Goal: Information Seeking & Learning: Find specific fact

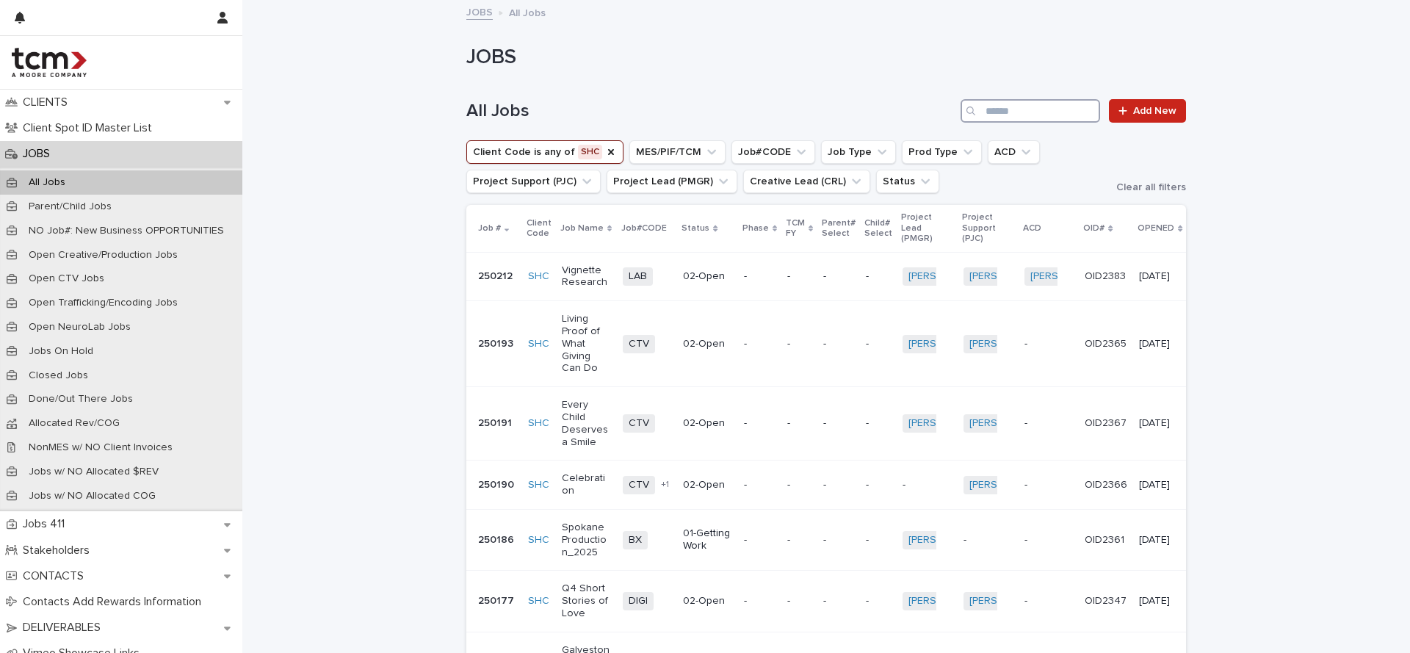
click at [1036, 120] on input "Search" at bounding box center [1030, 110] width 140 height 23
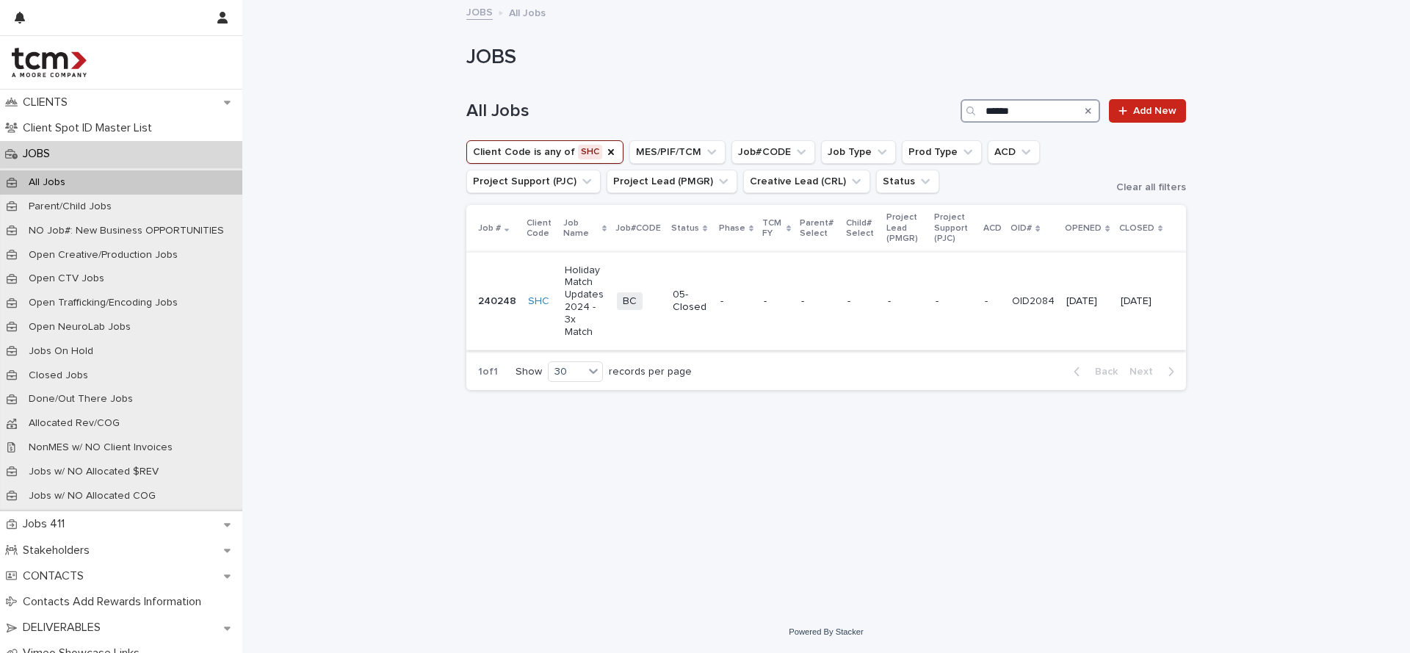
type input "******"
click at [590, 319] on p "Holiday Match Updates 2024 - 3x Match" at bounding box center [585, 301] width 40 height 74
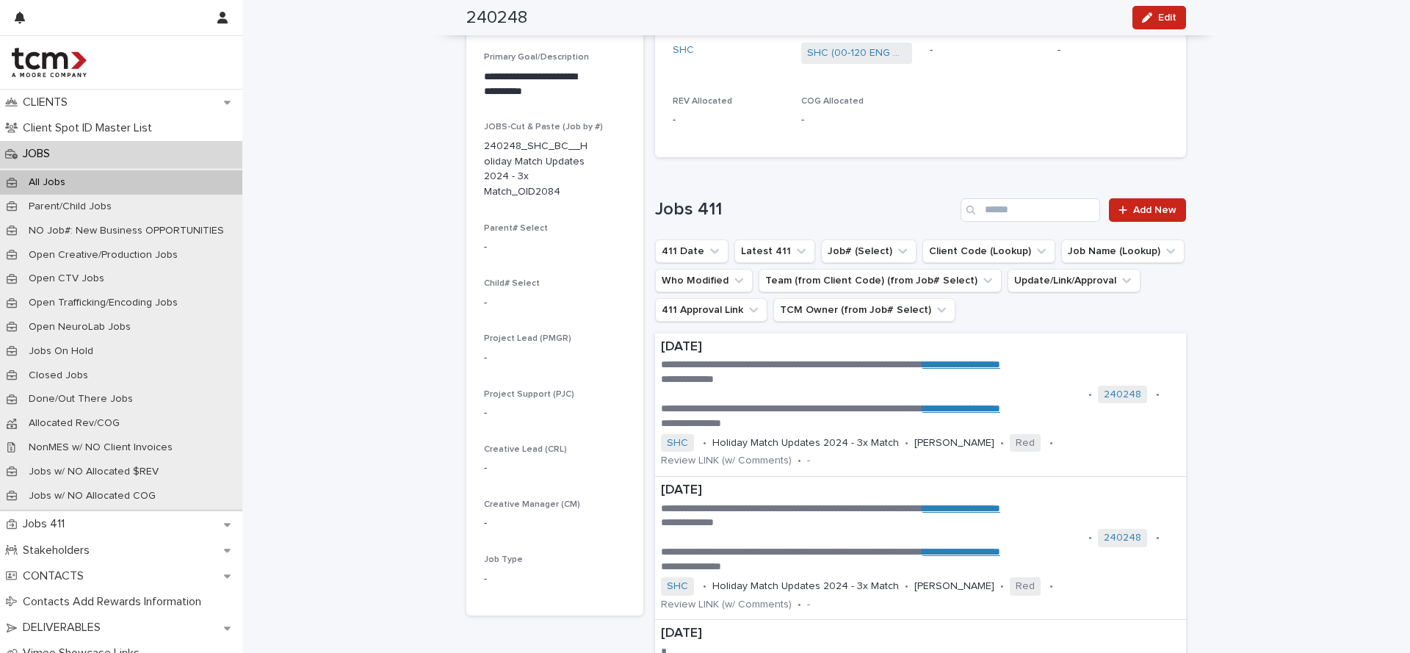
scroll to position [1931, 0]
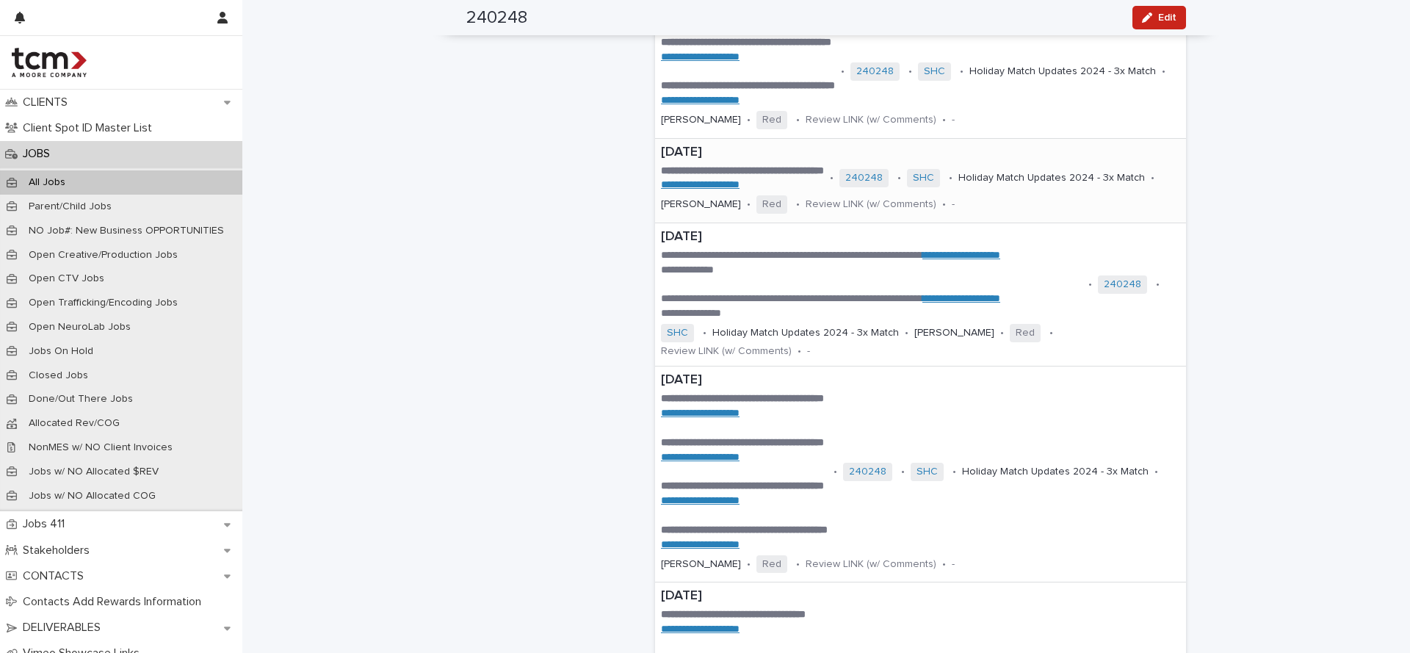
click at [773, 145] on p "10/18/2024" at bounding box center [920, 153] width 519 height 16
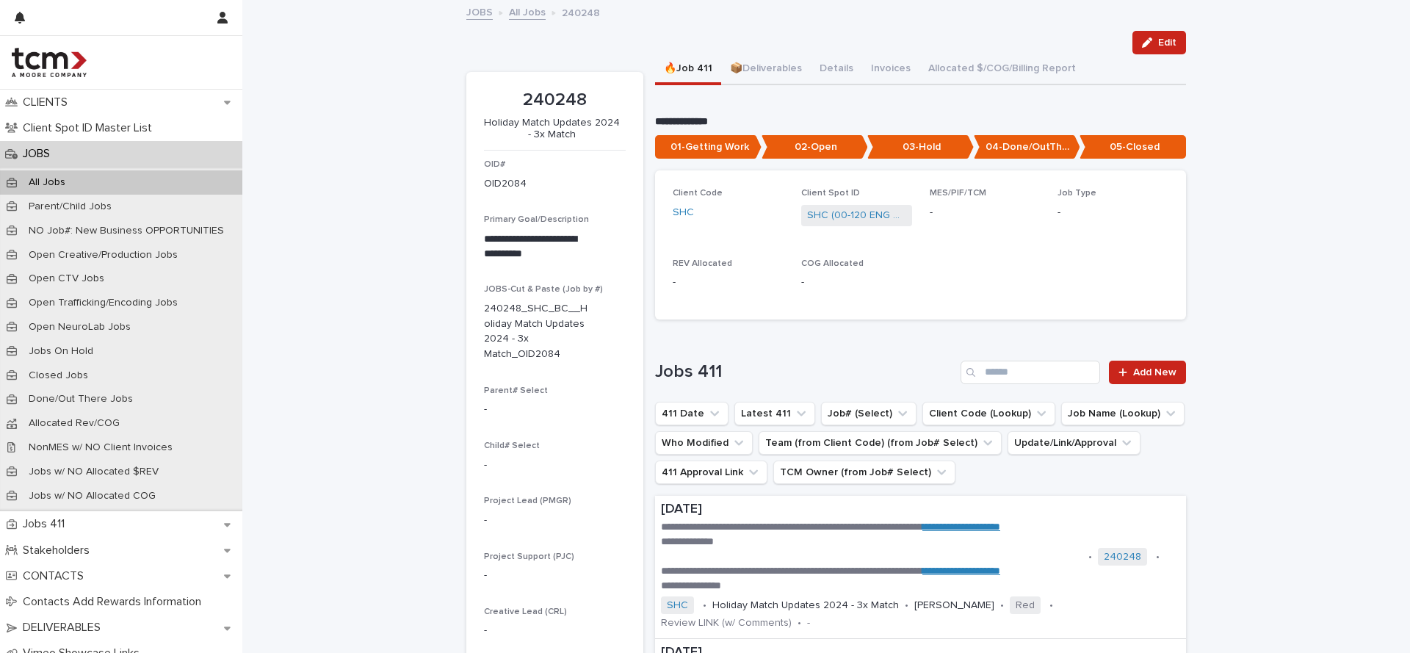
scroll to position [1, 0]
click at [772, 74] on button "📦Deliverables" at bounding box center [766, 69] width 90 height 31
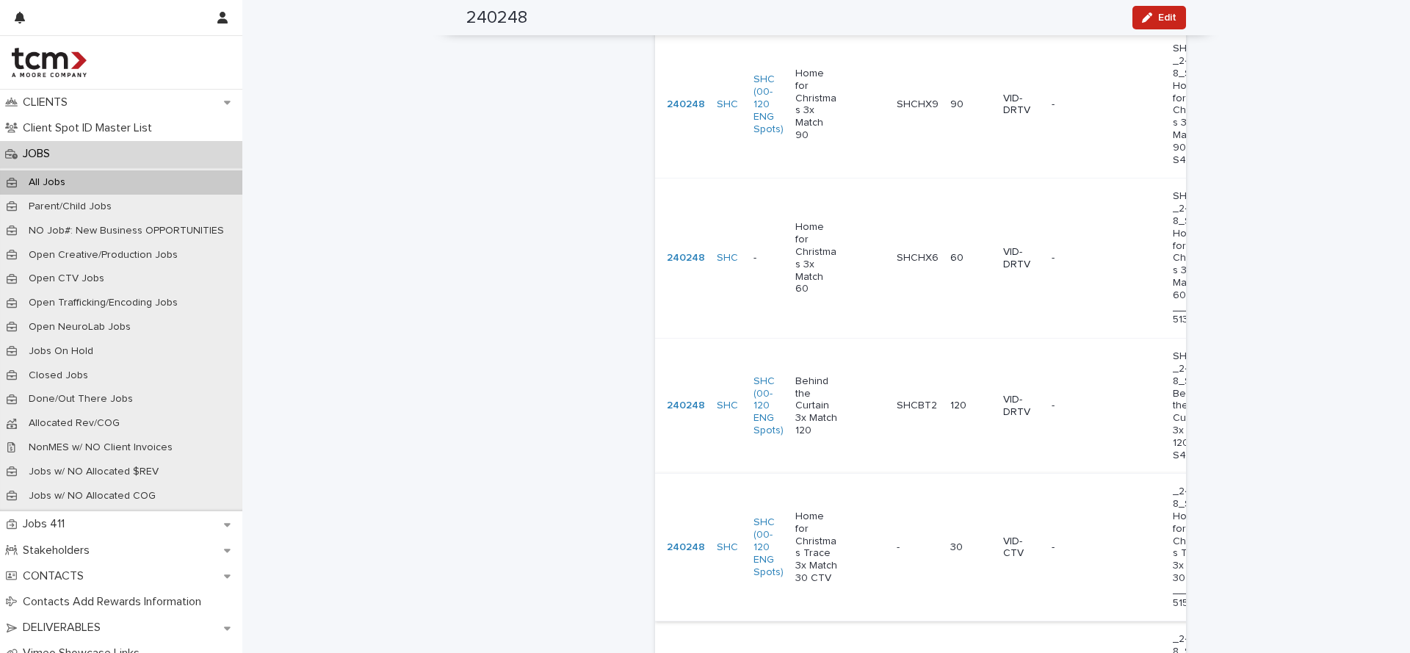
scroll to position [996, 0]
click at [798, 371] on div "Behind the Curtain 3x Match 120" at bounding box center [816, 403] width 43 height 65
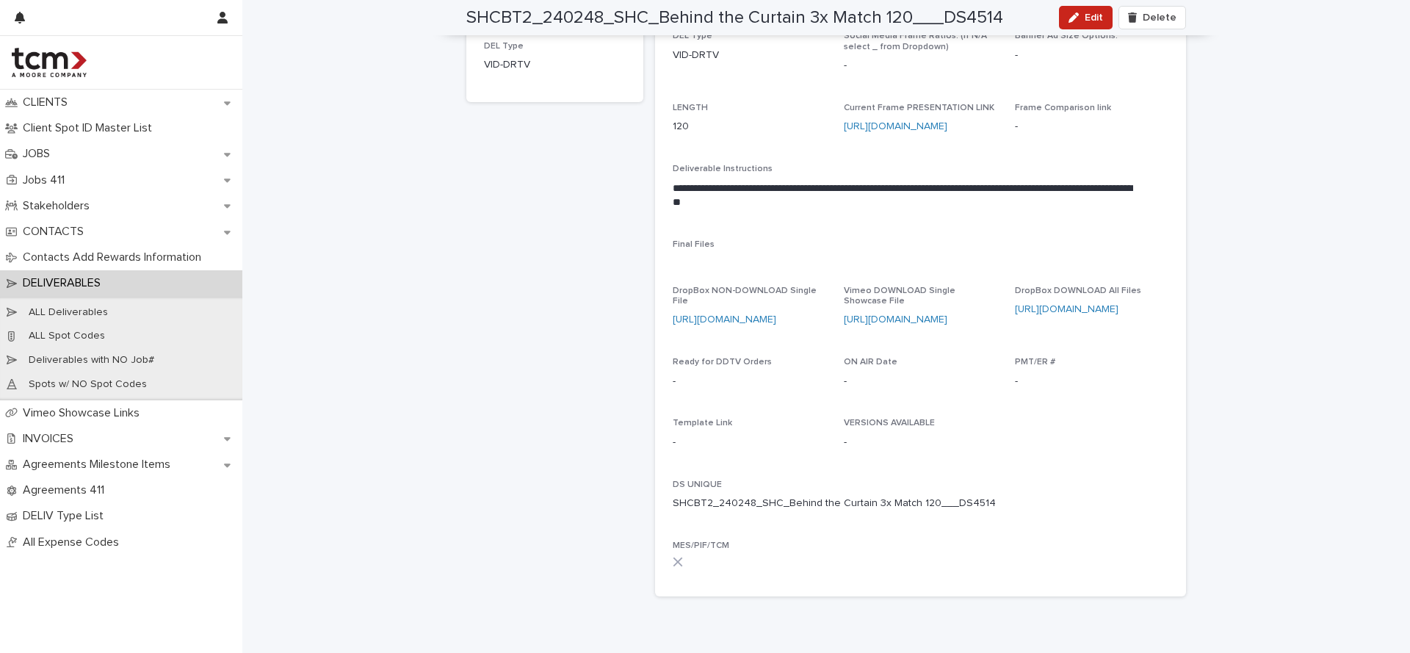
scroll to position [274, 0]
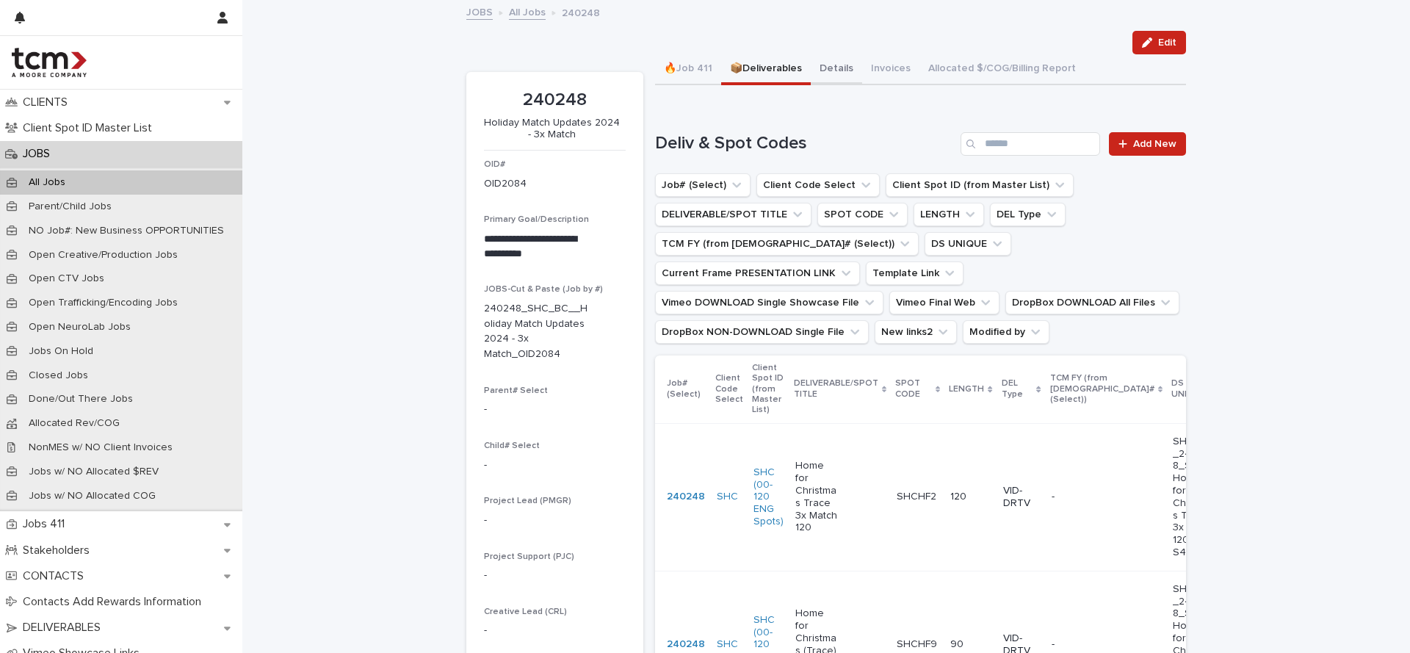
click at [846, 70] on button "Details" at bounding box center [836, 69] width 51 height 31
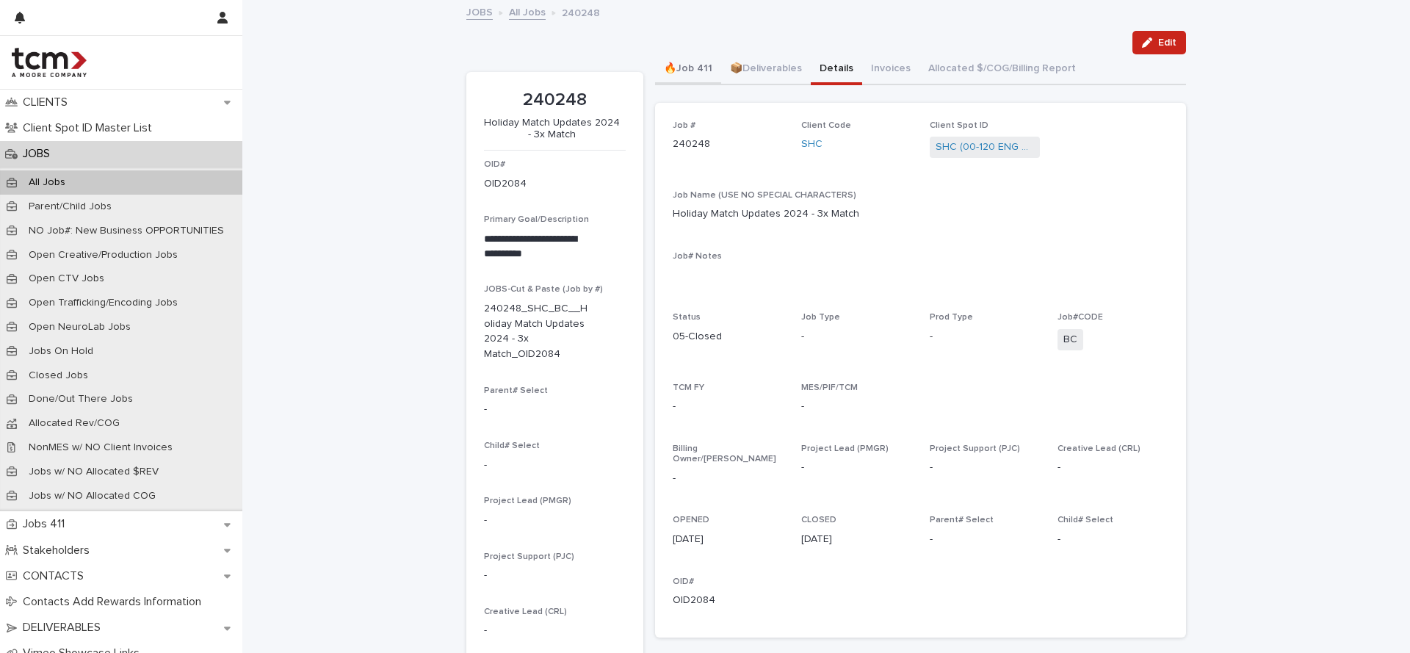
click at [681, 62] on button "🔥Job 411" at bounding box center [688, 69] width 66 height 31
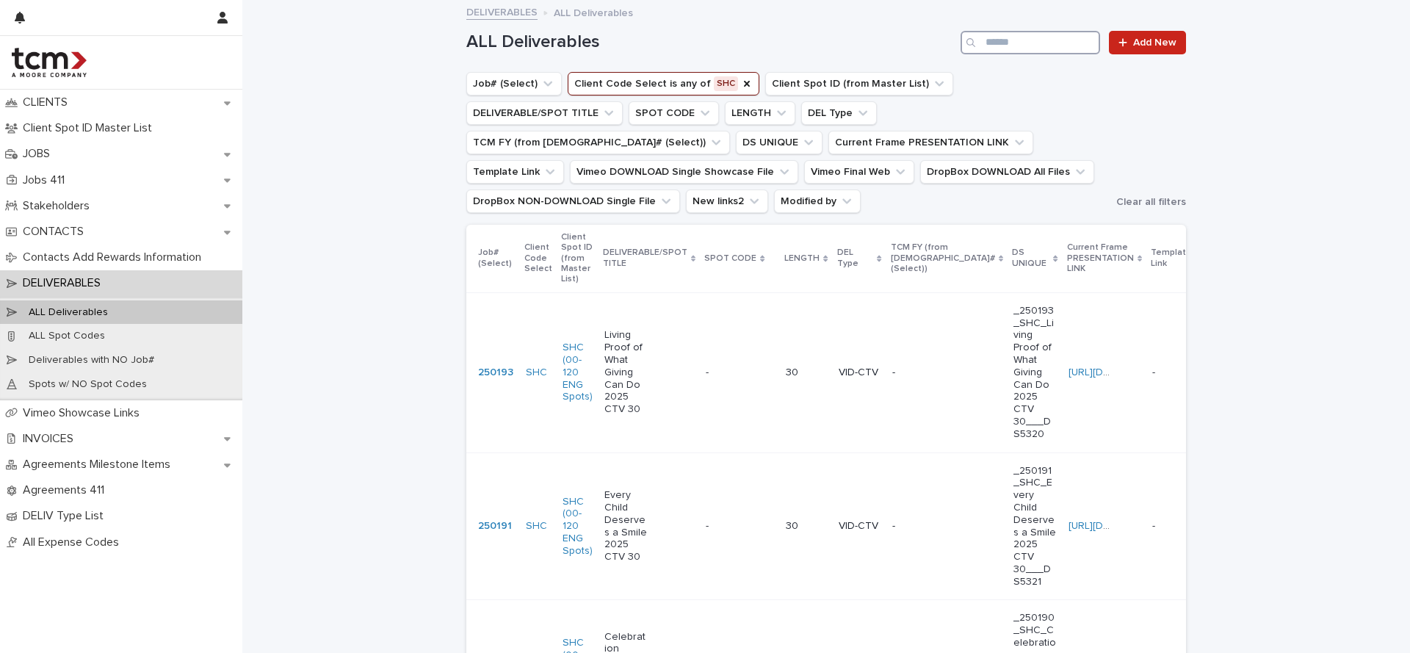
click at [1040, 50] on input "Search" at bounding box center [1030, 42] width 140 height 23
type input "*******"
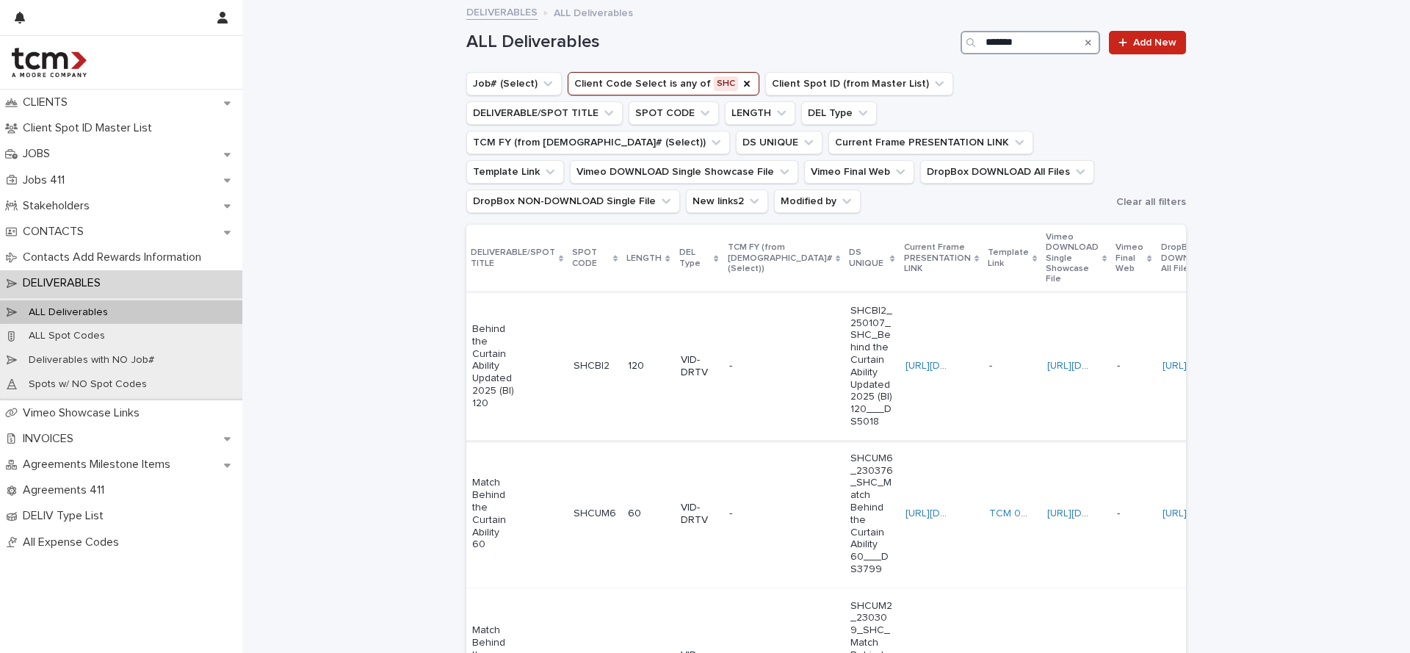
scroll to position [0, 134]
click at [1046, 361] on link "[URL][DOMAIN_NAME]" at bounding box center [1098, 366] width 104 height 10
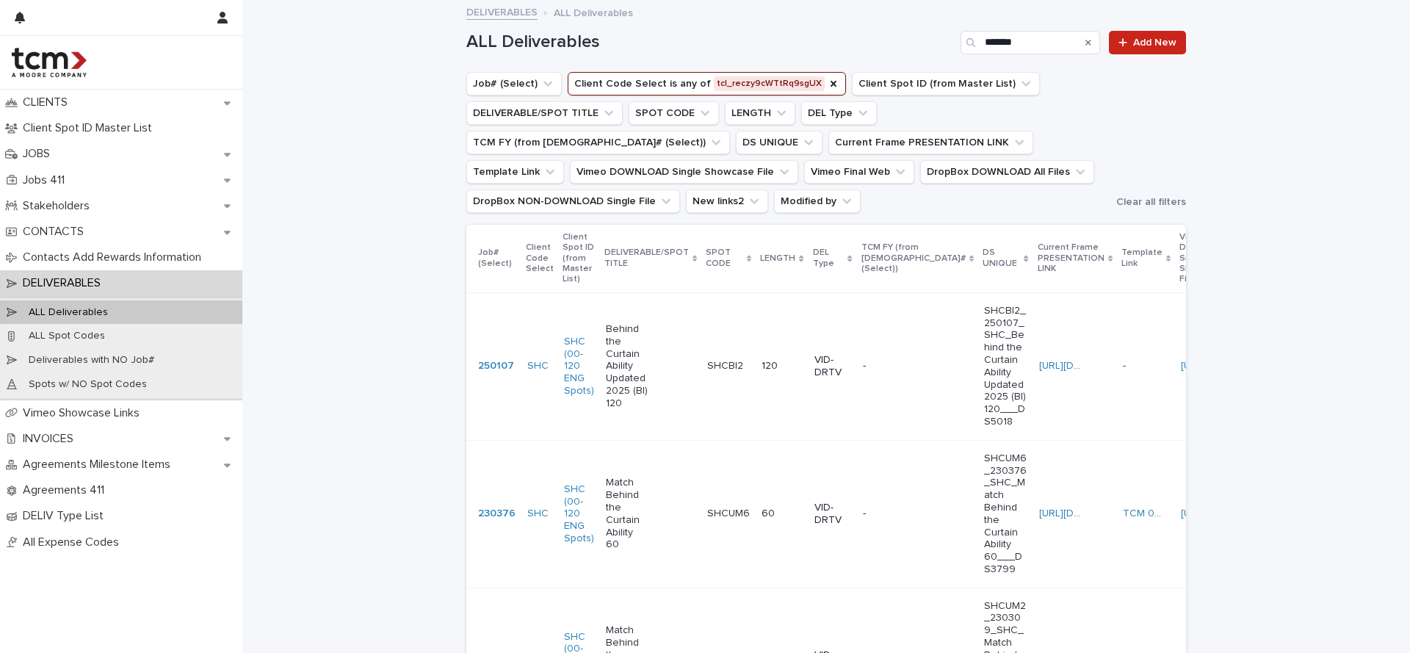
scroll to position [0, 134]
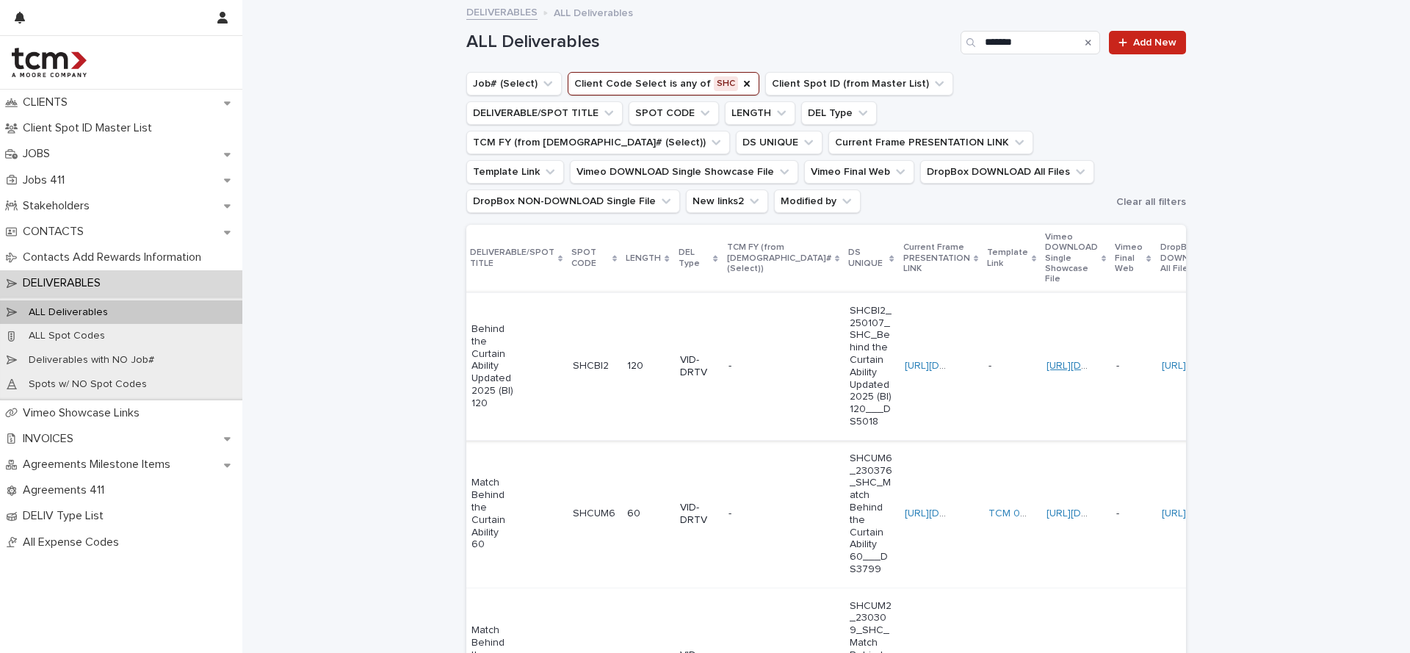
click at [1046, 361] on link "[URL][DOMAIN_NAME]" at bounding box center [1098, 366] width 104 height 10
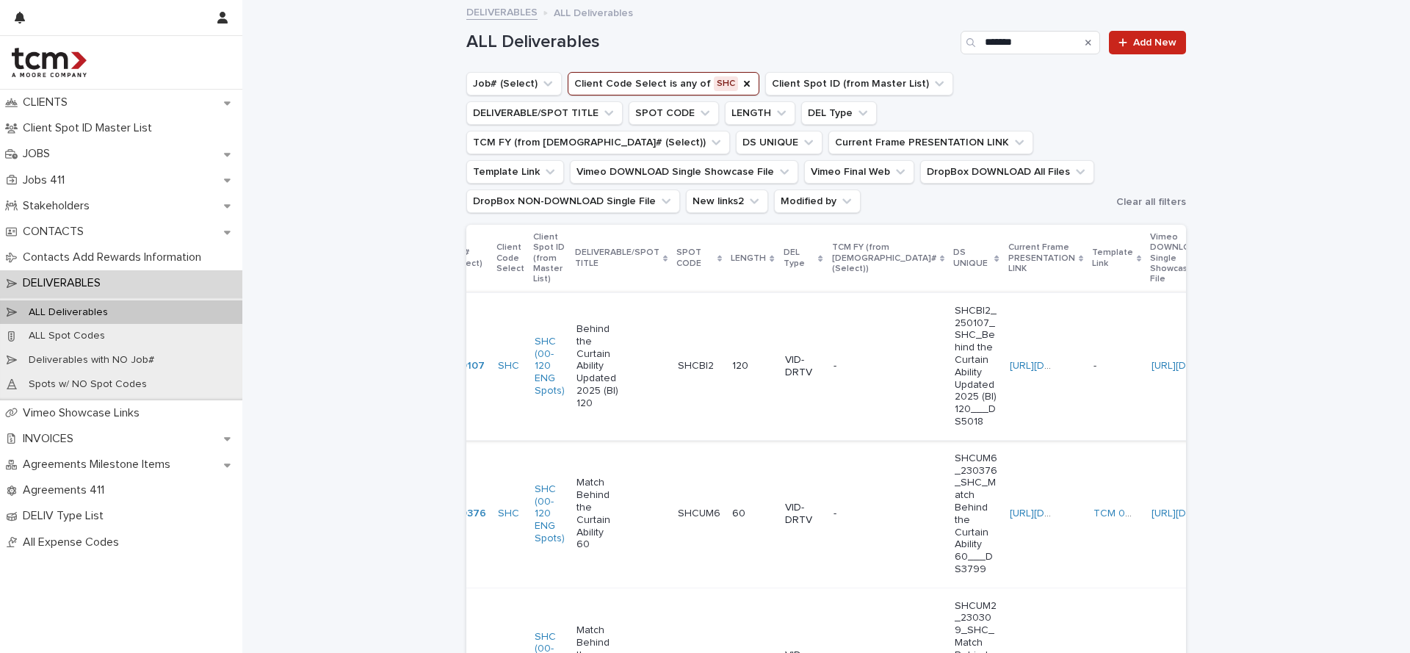
scroll to position [0, 0]
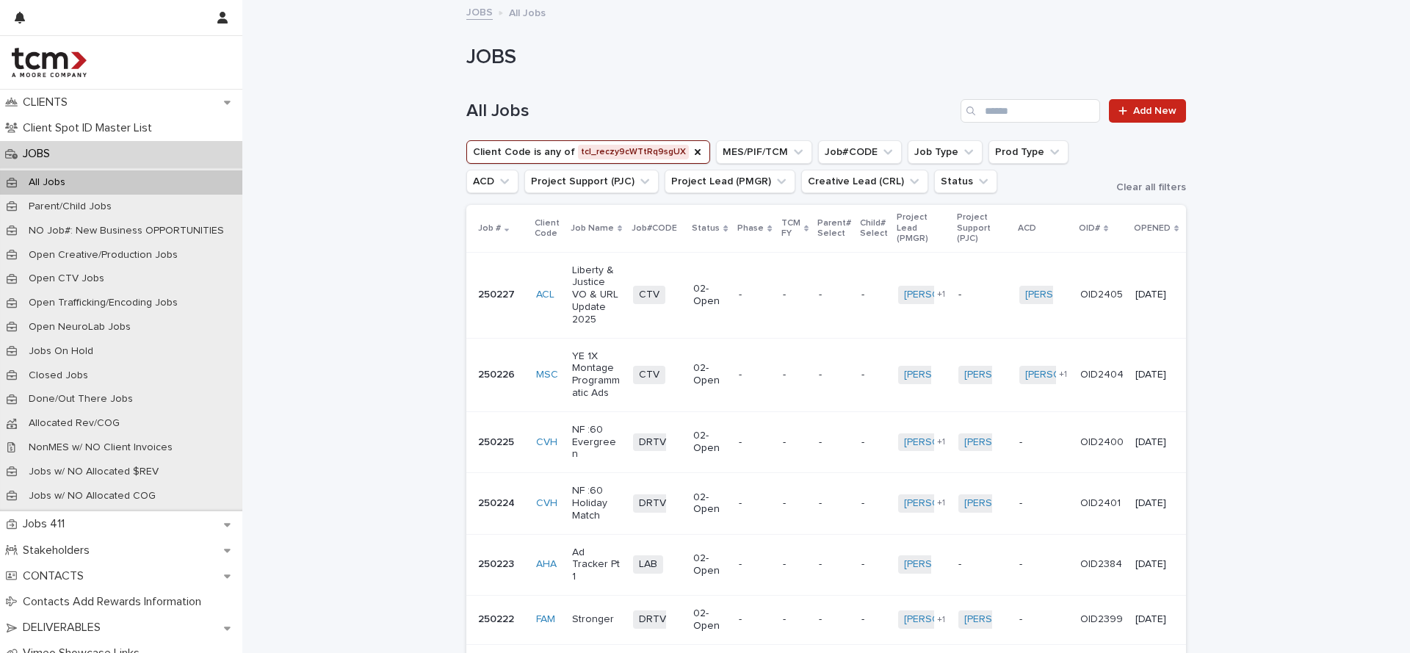
click at [1018, 47] on h1 "JOBS" at bounding box center [826, 58] width 720 height 25
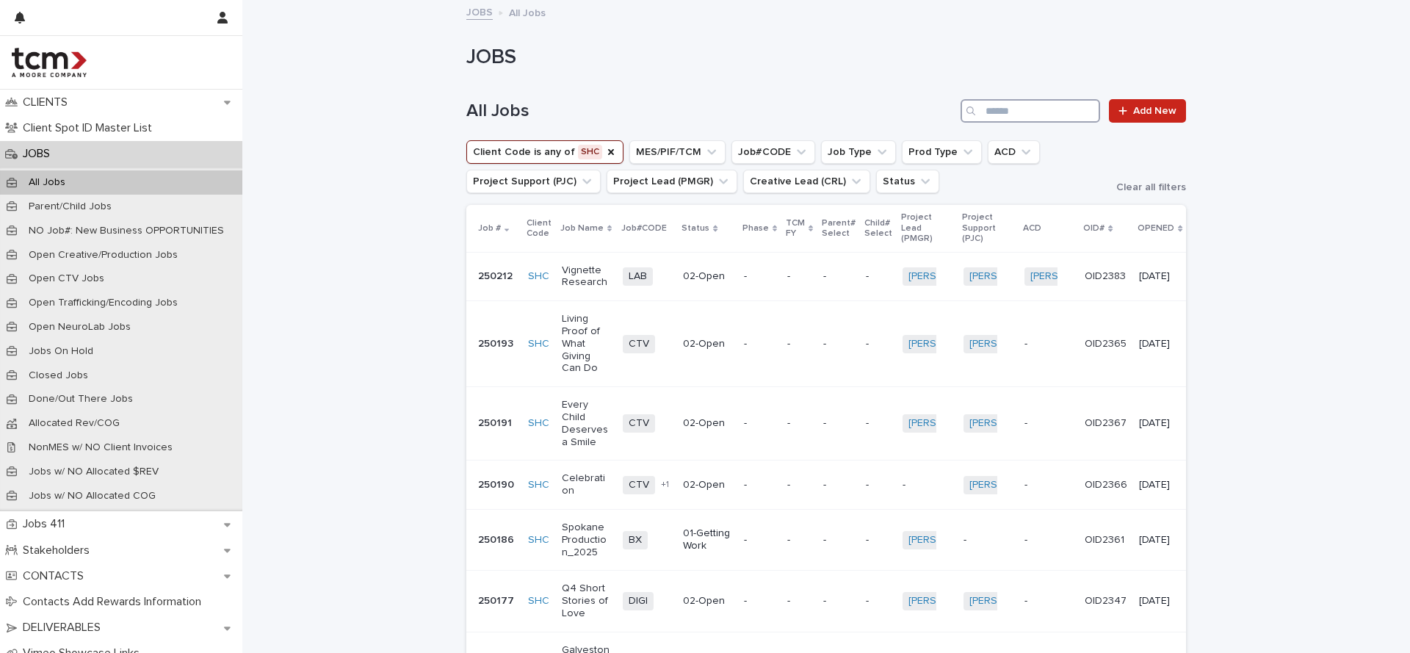
click at [1025, 105] on input "Search" at bounding box center [1030, 110] width 140 height 23
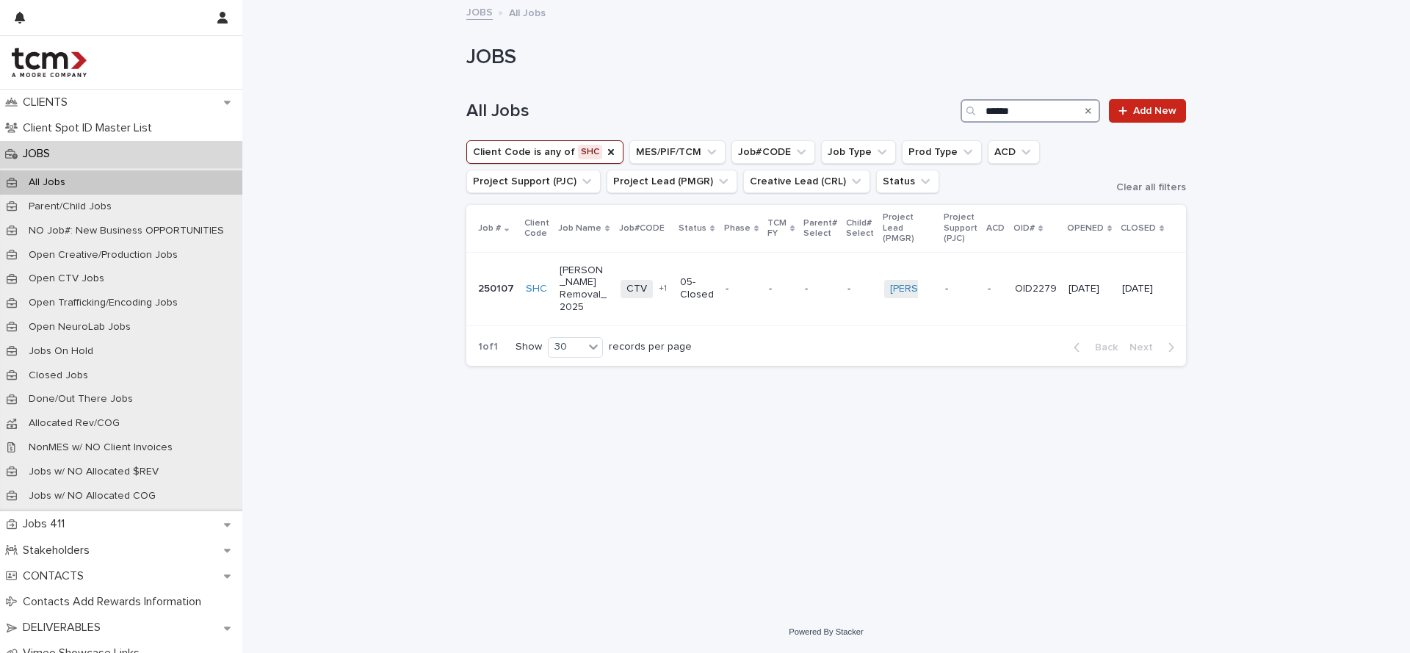
type input "******"
click at [580, 290] on p "Hunter Woodhall Removal_2025" at bounding box center [584, 288] width 49 height 49
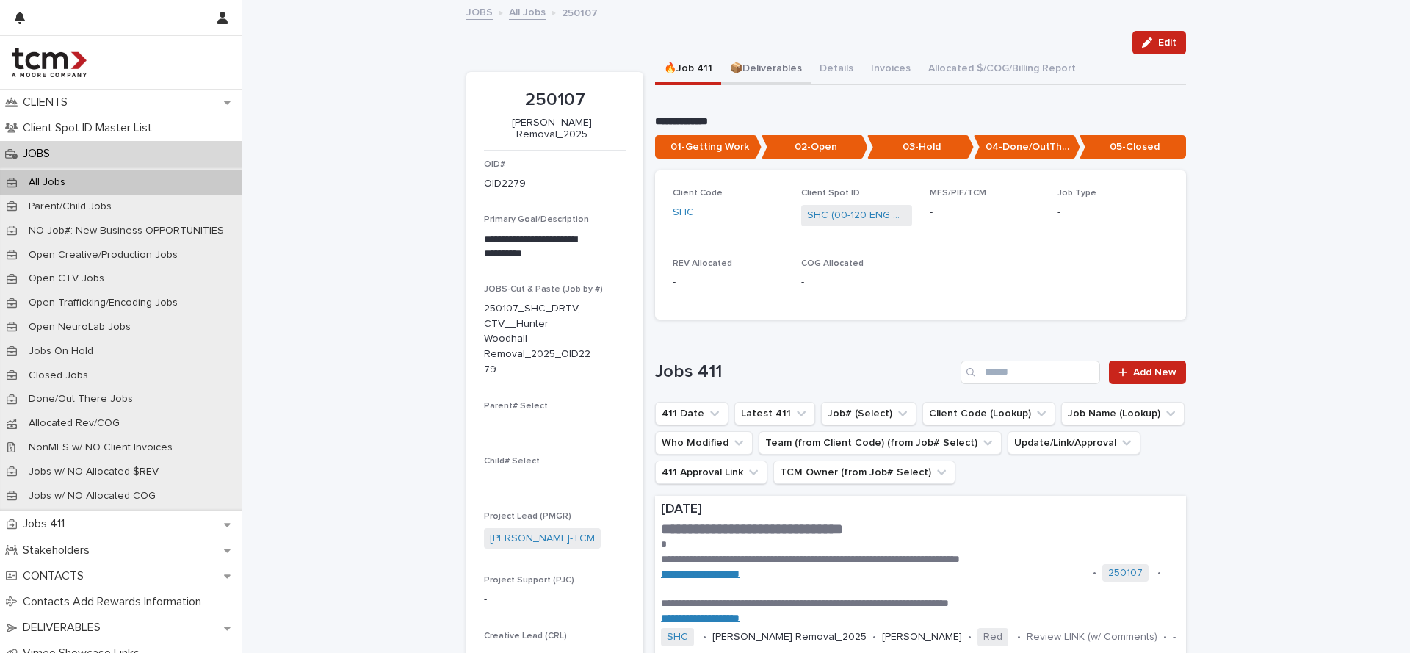
click at [774, 66] on button "📦Deliverables" at bounding box center [766, 69] width 90 height 31
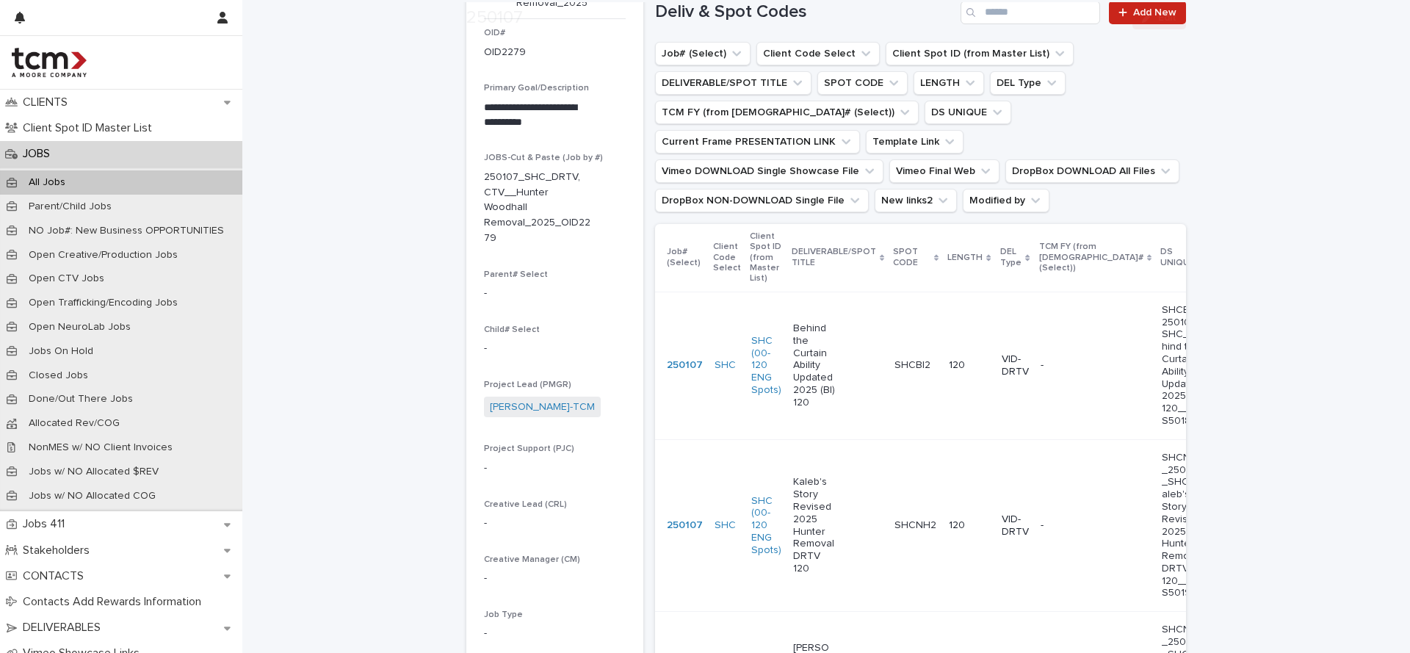
scroll to position [237, 0]
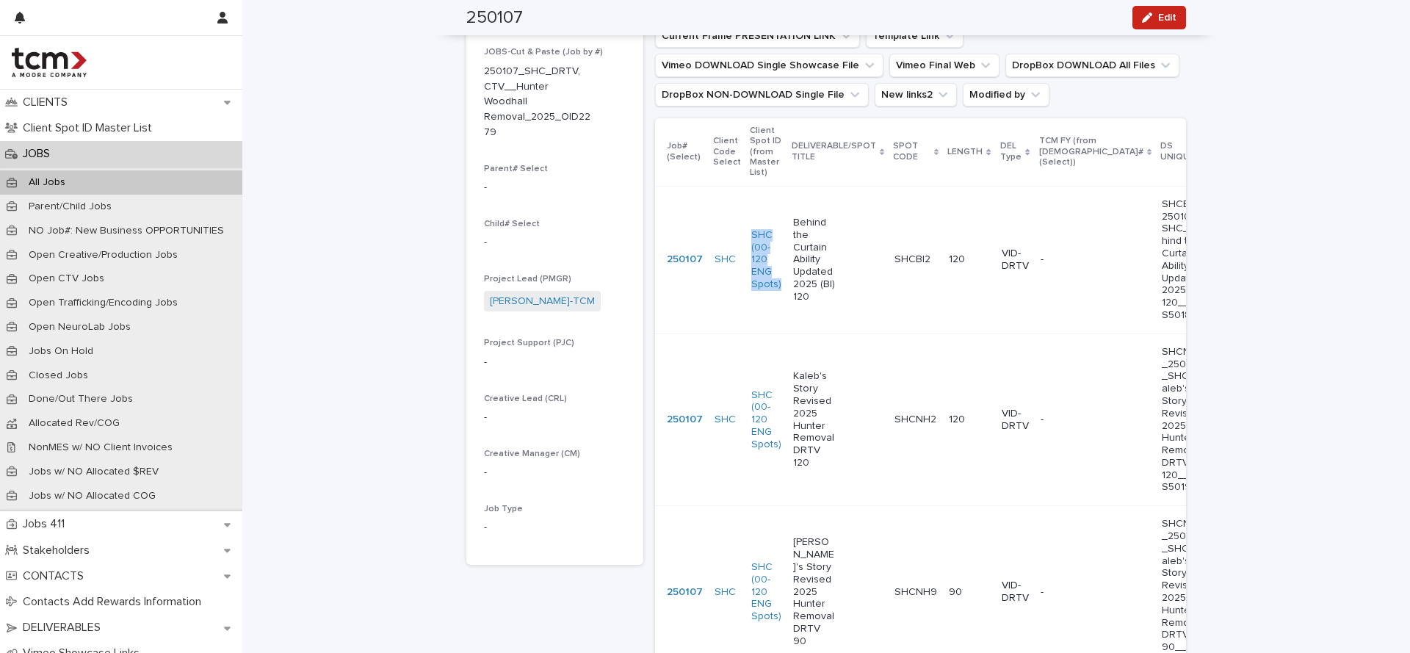
click at [843, 274] on div "Behind the Curtain Ability Updated 2025 (BI) 120" at bounding box center [838, 260] width 90 height 98
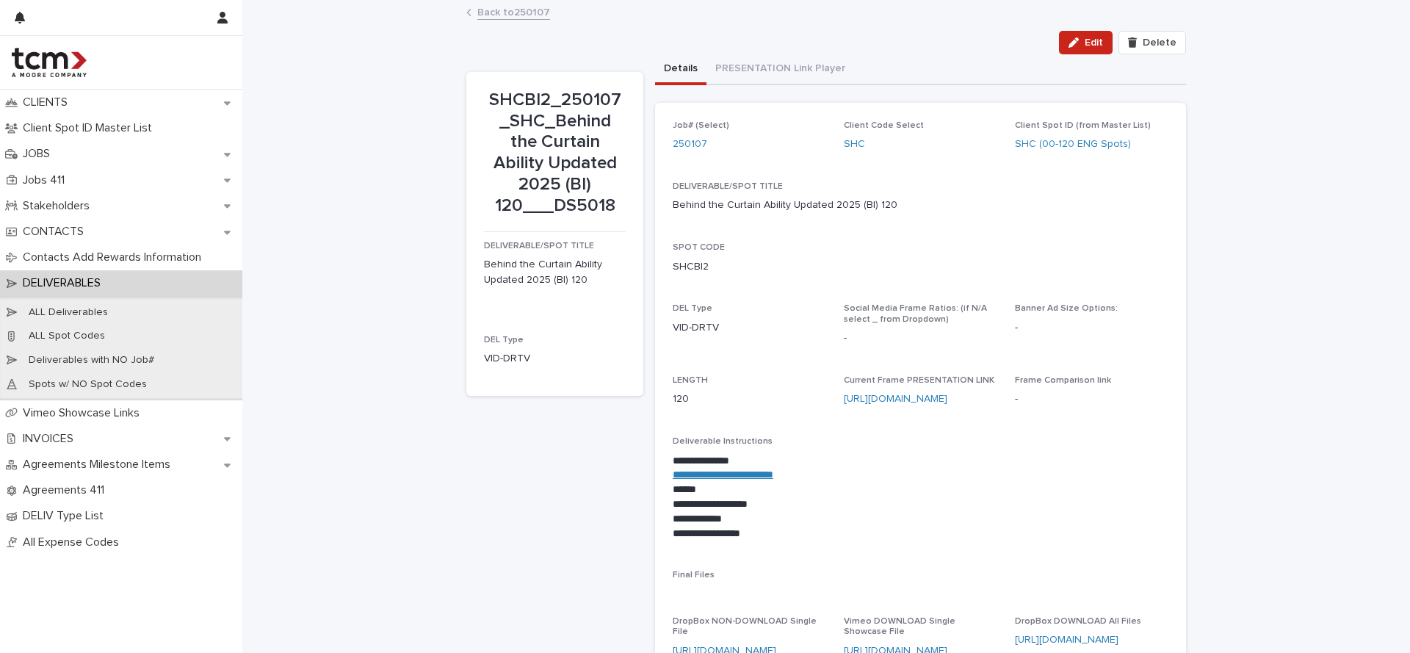
scroll to position [24, 0]
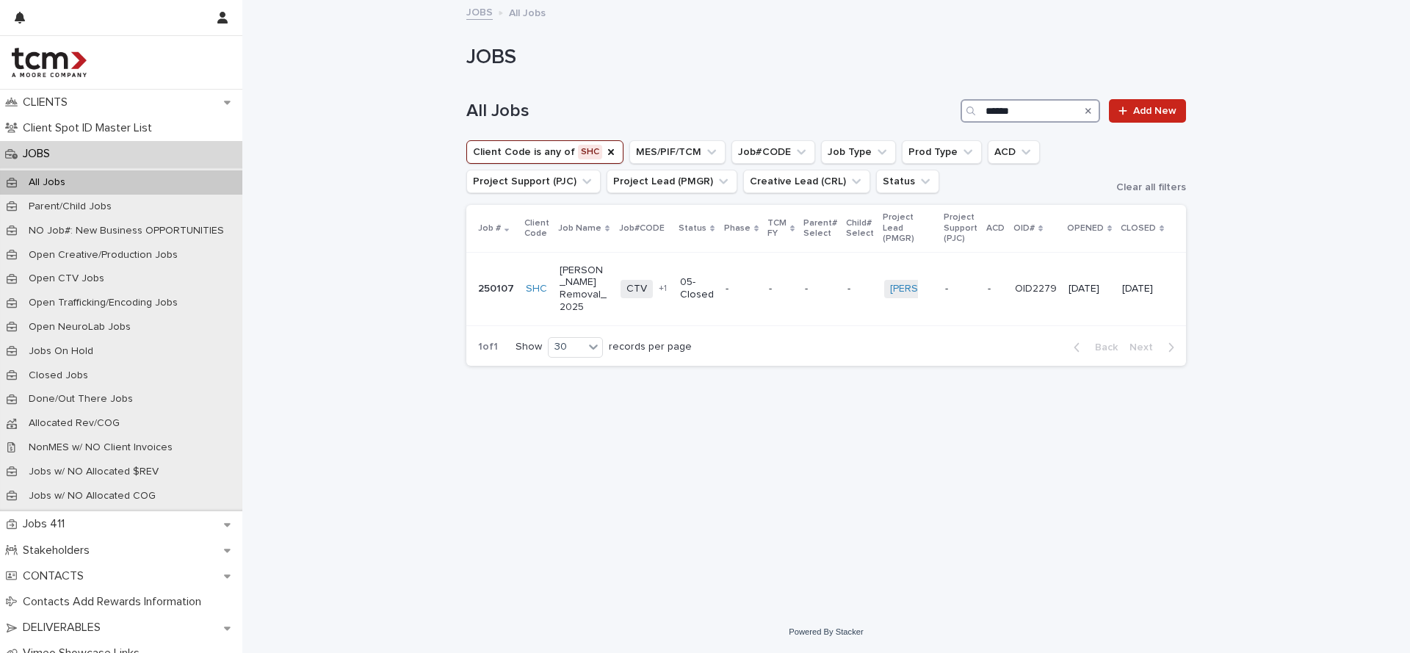
click at [1018, 111] on input "******" at bounding box center [1030, 110] width 140 height 23
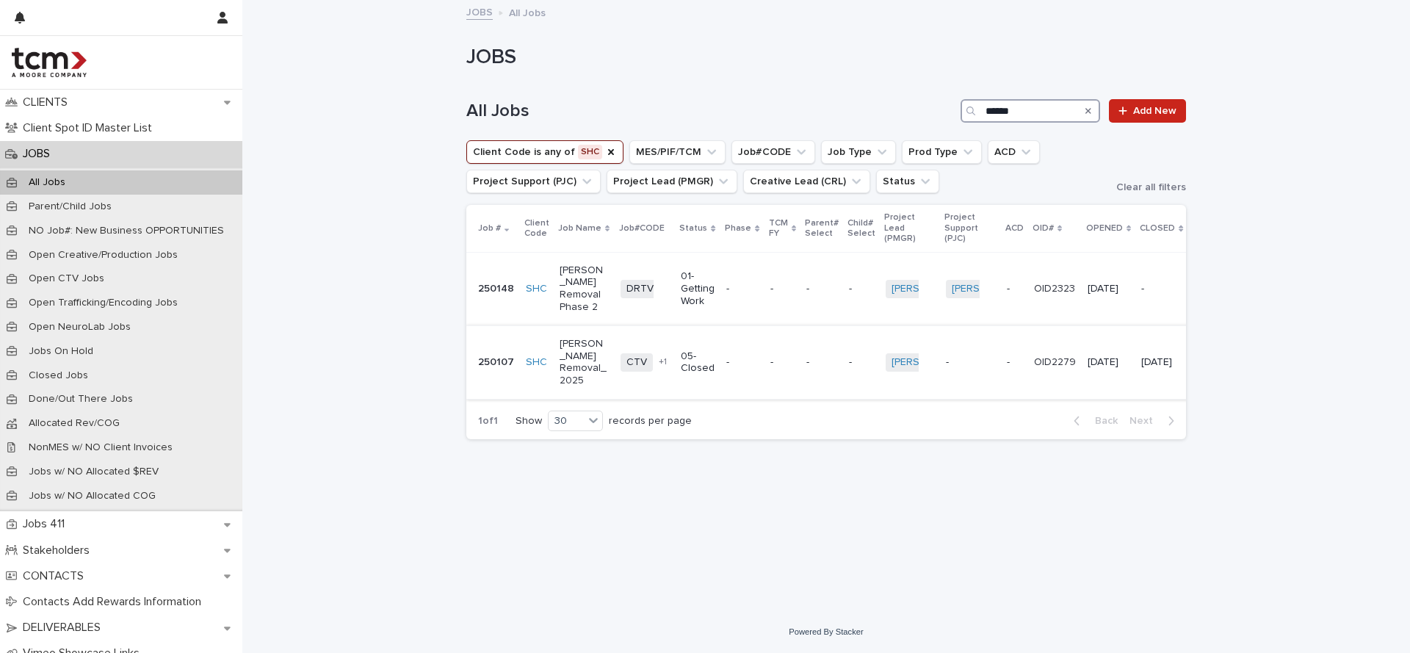
type input "******"
click at [573, 362] on p "Hunter Woodhall Removal_2025" at bounding box center [584, 362] width 49 height 49
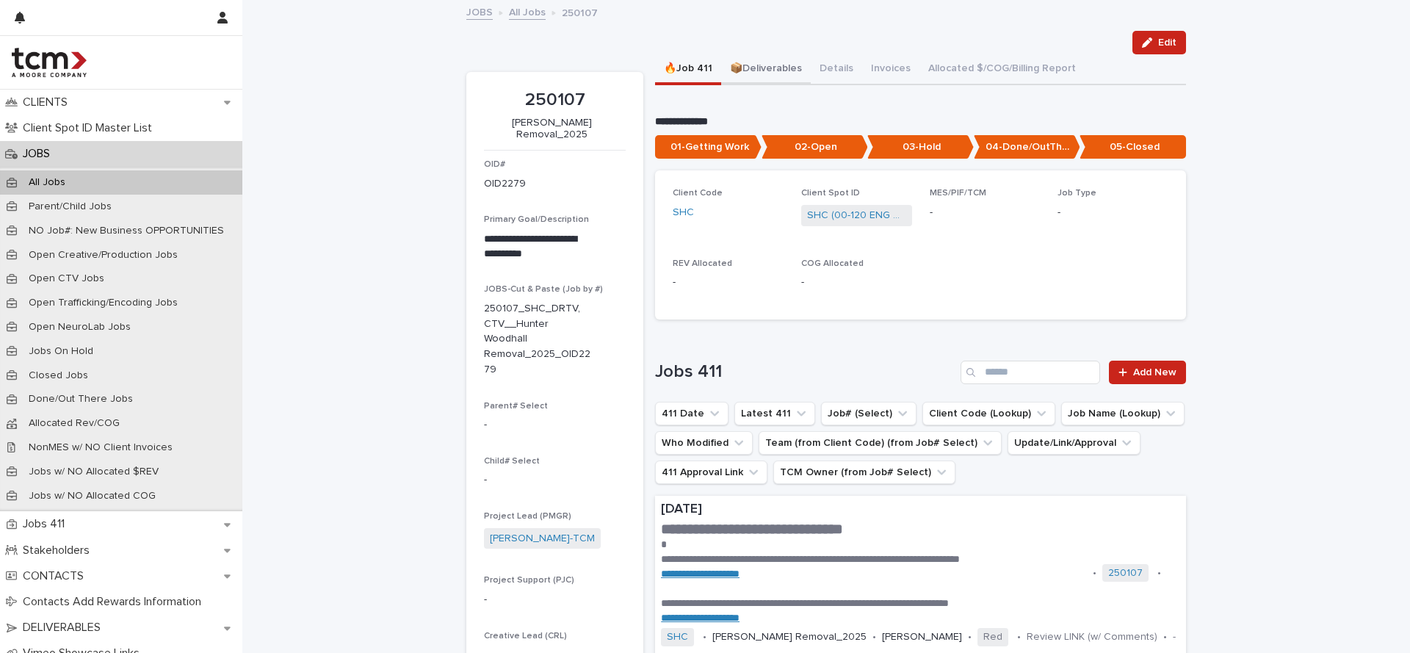
click at [775, 70] on button "📦Deliverables" at bounding box center [766, 69] width 90 height 31
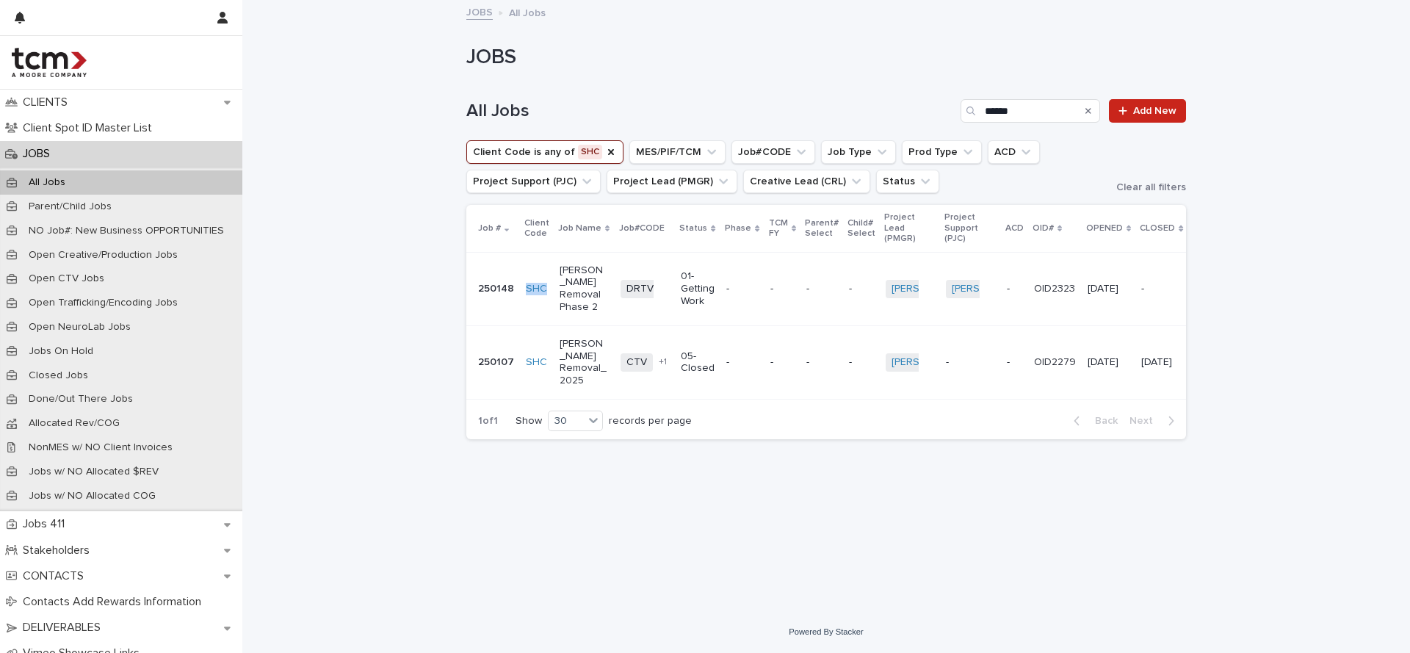
click at [582, 296] on p "Hunter Woodhall Removal Phase 2" at bounding box center [584, 288] width 49 height 49
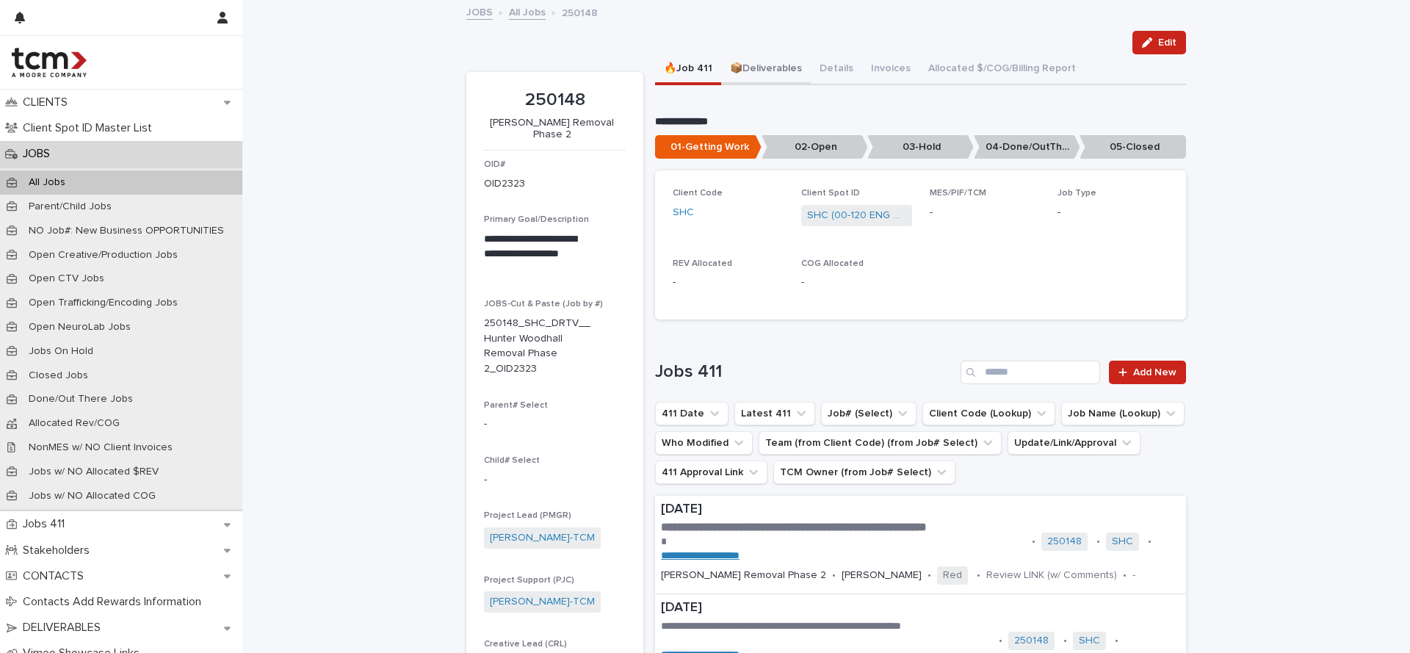
click at [781, 69] on button "📦Deliverables" at bounding box center [766, 69] width 90 height 31
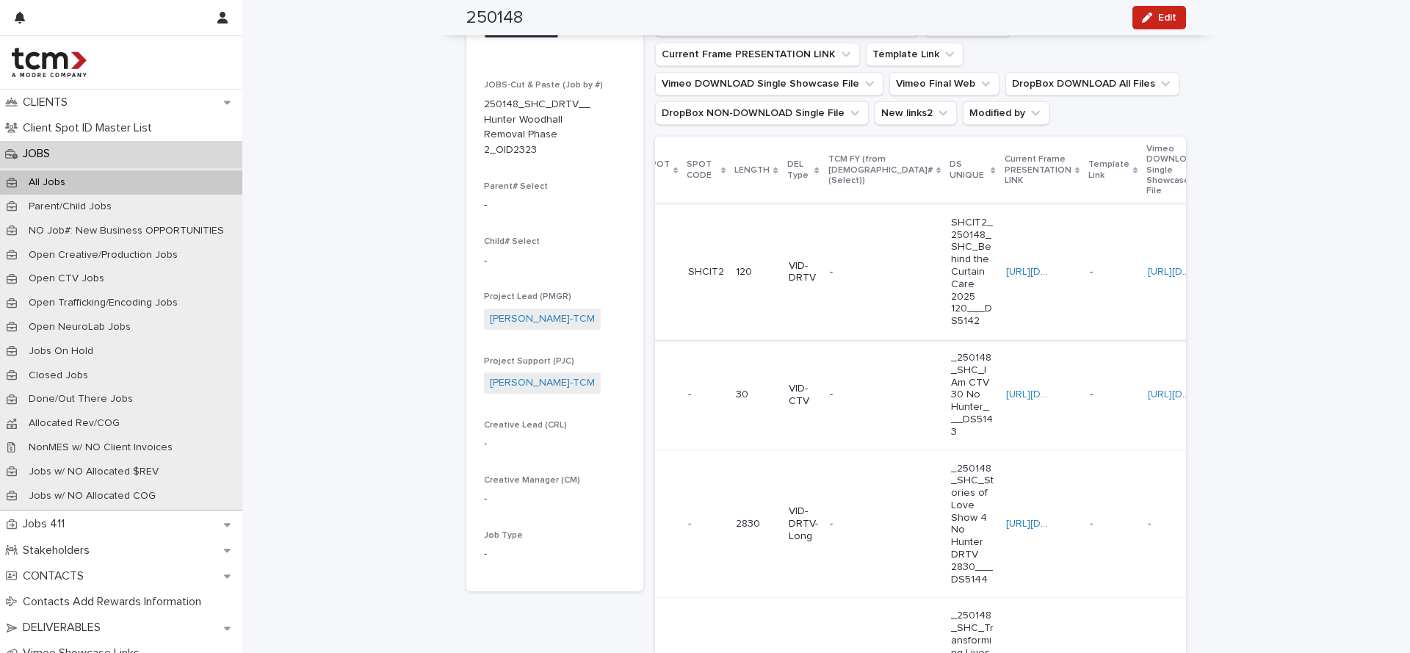
scroll to position [0, 237]
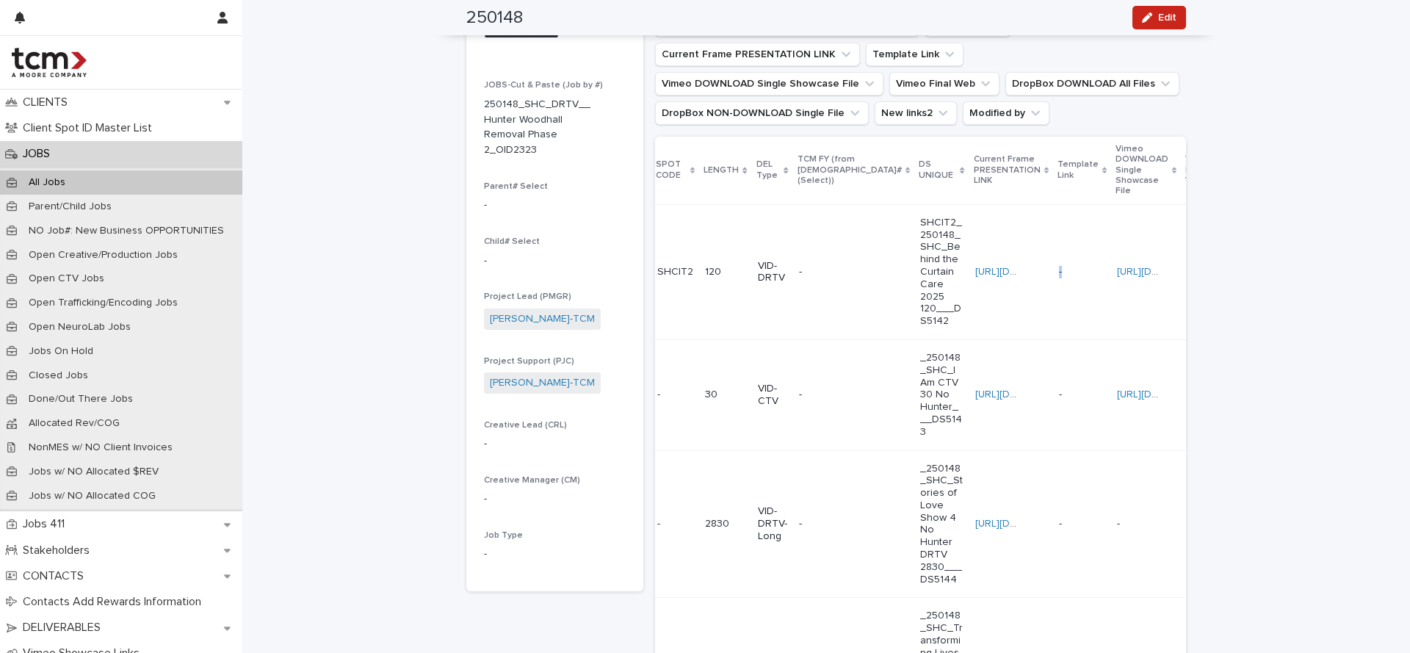
click at [1117, 265] on div "https://vimeo.com/1112998518/891936fc45?share=copy" at bounding box center [1146, 272] width 58 height 24
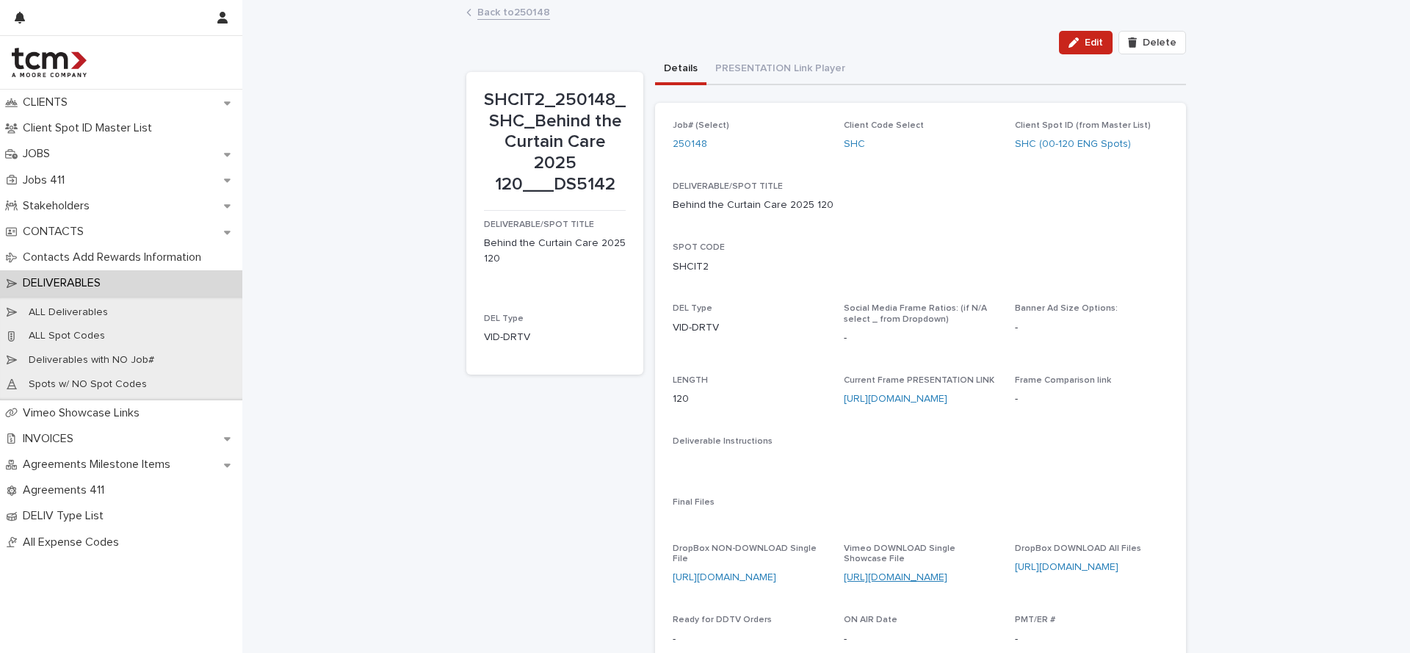
click at [908, 576] on link "https://vimeo.com/1112998518/891936fc45?share=copy" at bounding box center [896, 577] width 104 height 10
